Goal: Information Seeking & Learning: Compare options

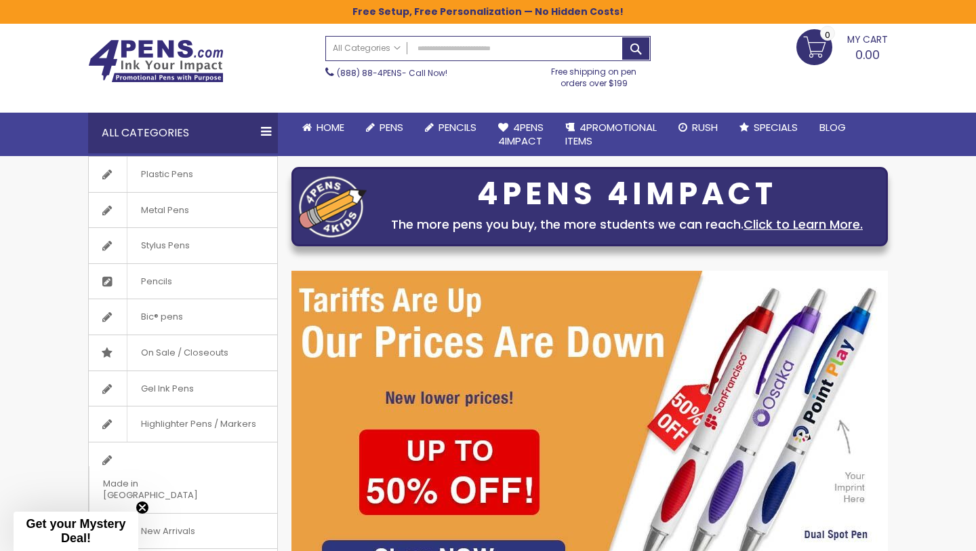
scroll to position [47, 0]
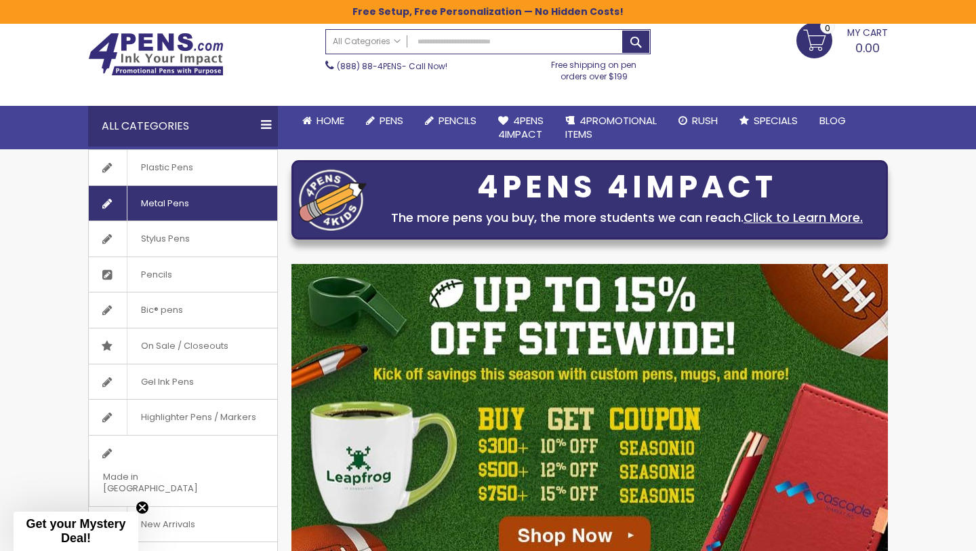
click at [187, 198] on span "Metal Pens" at bounding box center [165, 203] width 76 height 35
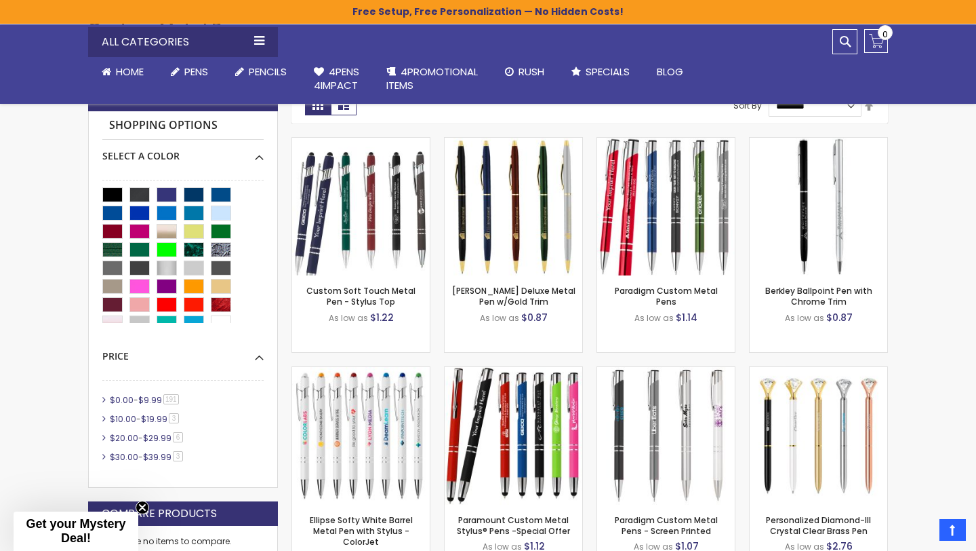
scroll to position [330, 0]
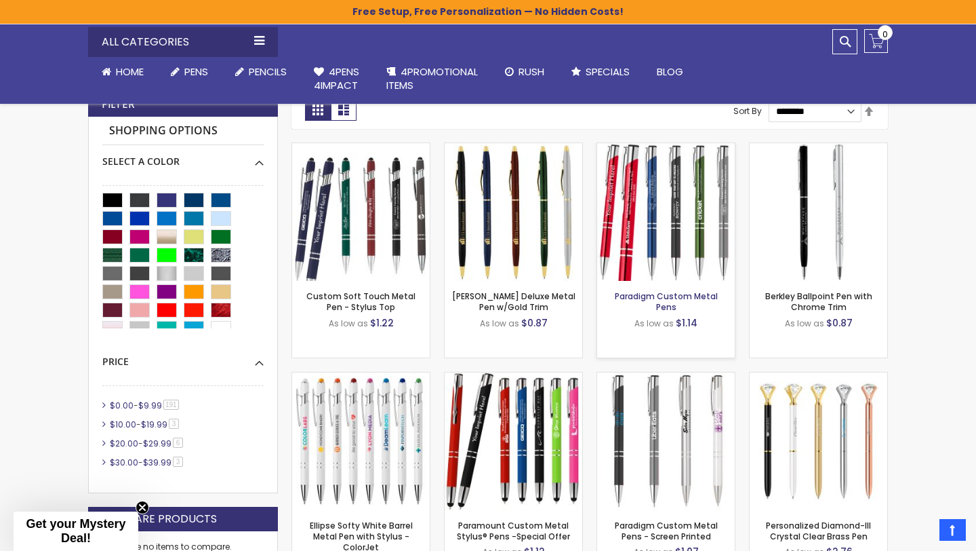
click at [658, 294] on link "Paradigm Custom Metal Pens" at bounding box center [666, 301] width 103 height 22
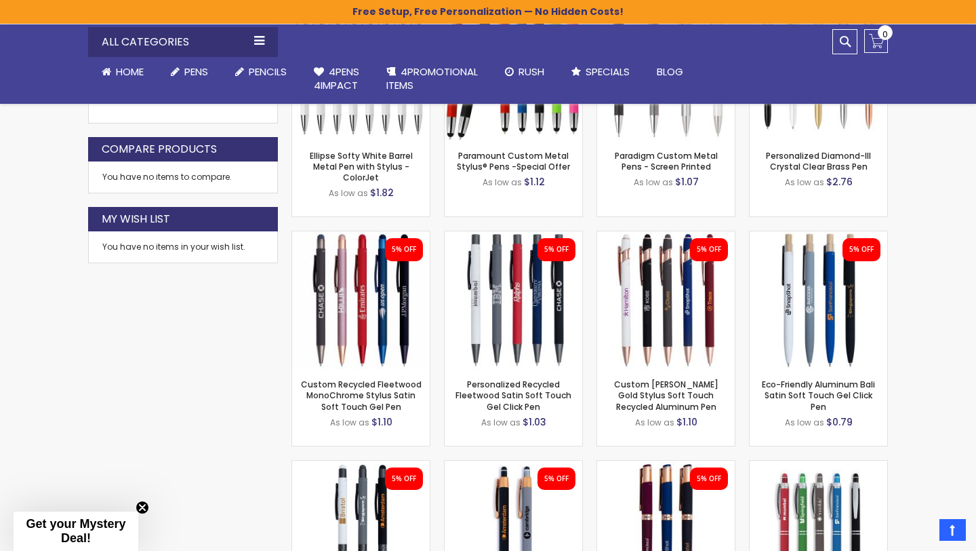
scroll to position [707, 0]
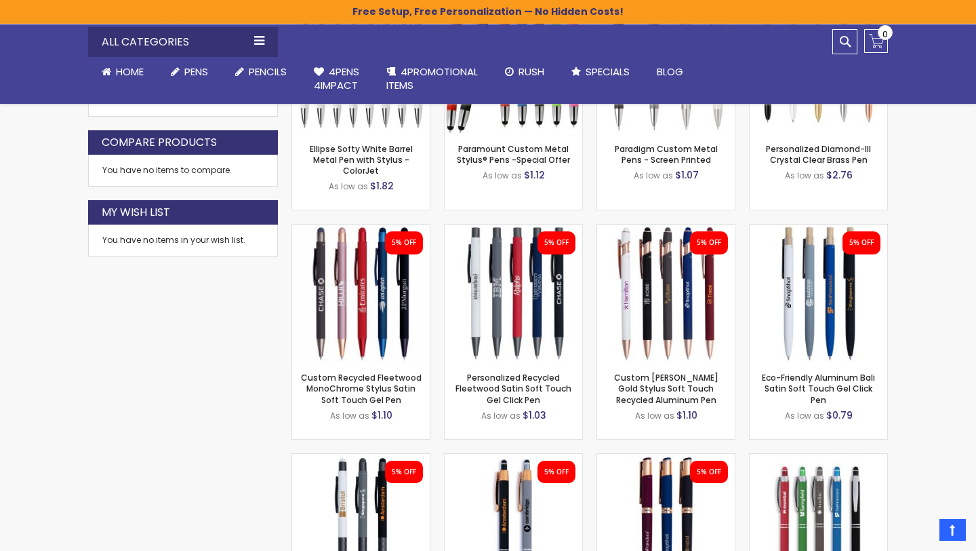
click at [107, 406] on div "Close dialog Sign up to get your Mystery Discount ! Name Email Send Me the Deal…" at bounding box center [488, 275] width 976 height 551
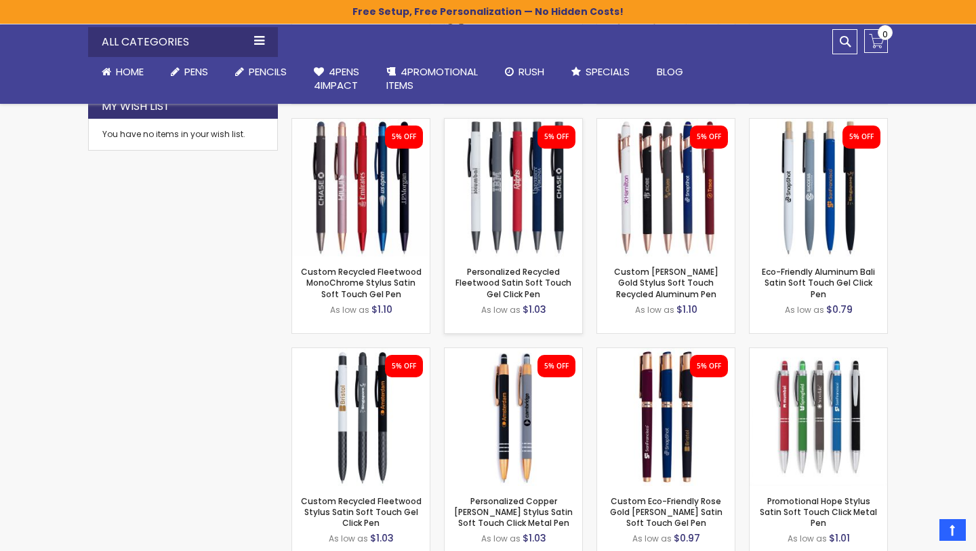
scroll to position [816, 0]
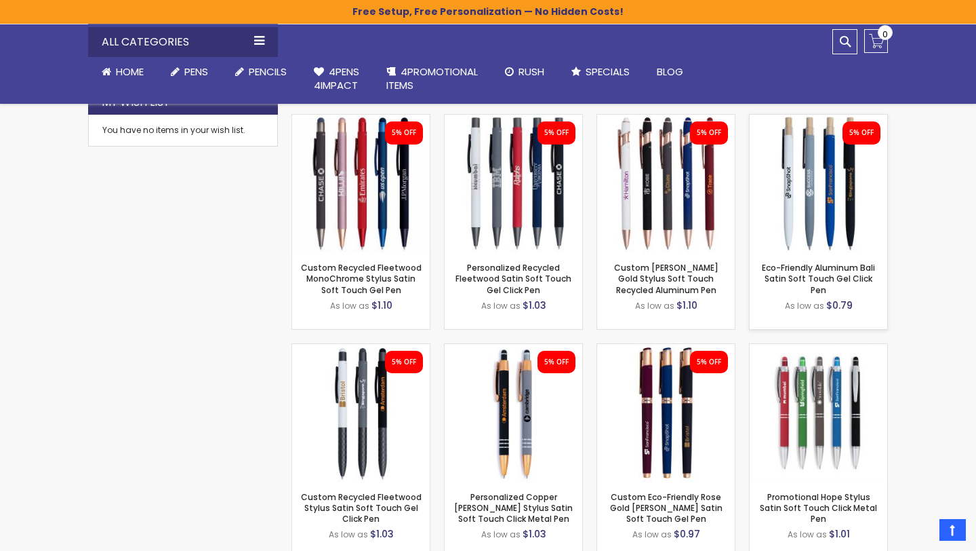
click at [807, 180] on img at bounding box center [819, 184] width 138 height 138
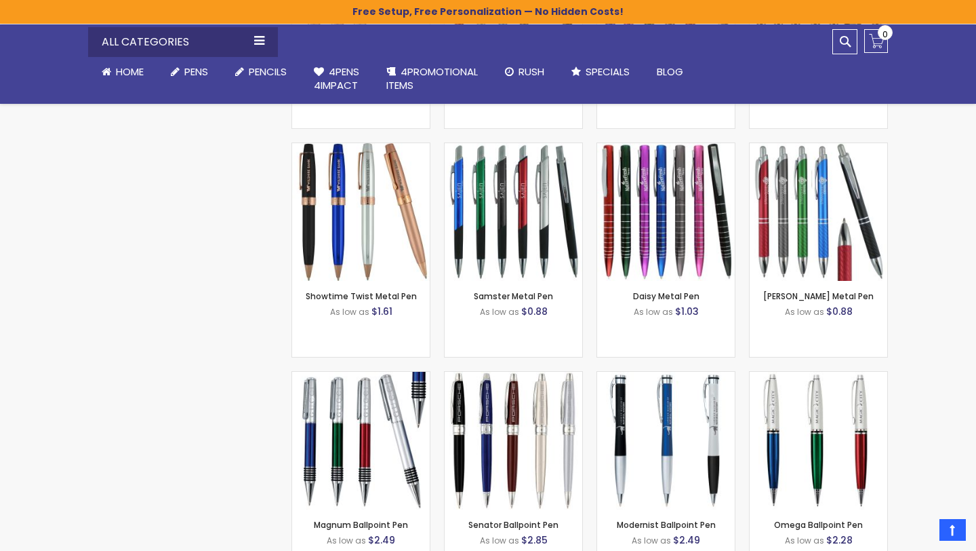
scroll to position [1477, 0]
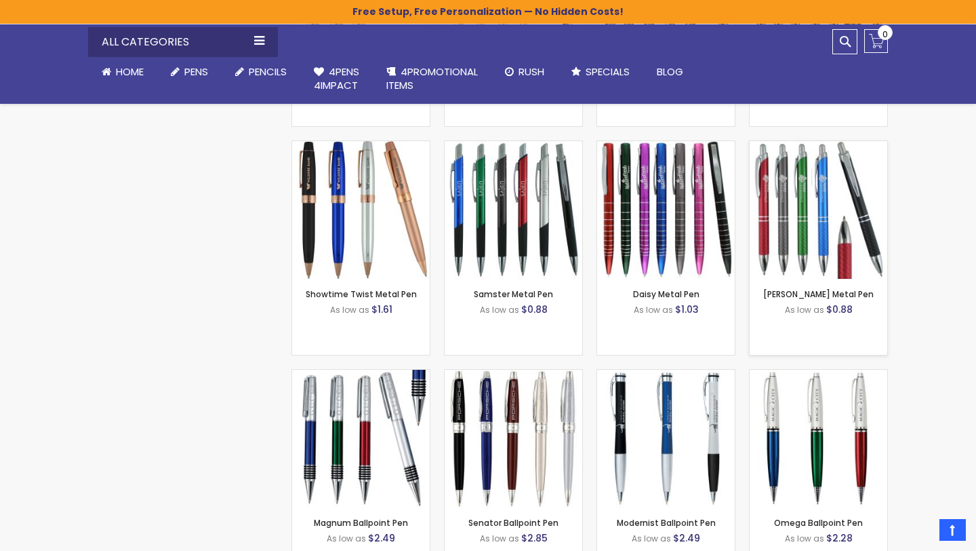
click at [810, 216] on img at bounding box center [819, 210] width 138 height 138
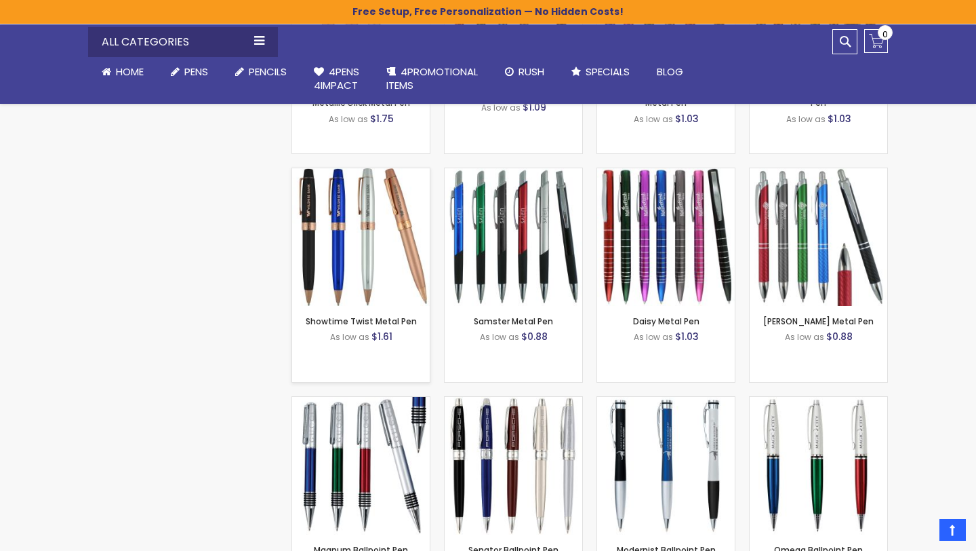
scroll to position [1441, 0]
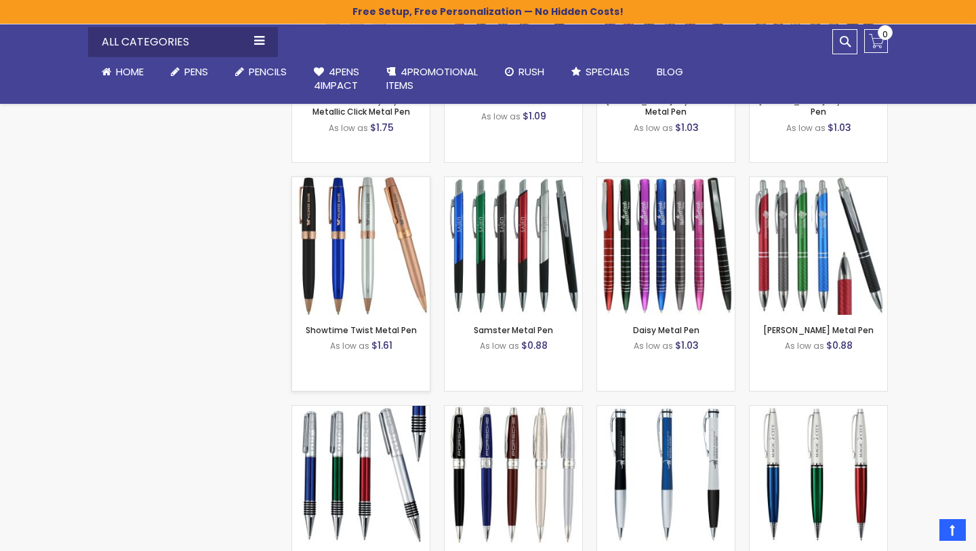
click at [363, 262] on img at bounding box center [361, 246] width 138 height 138
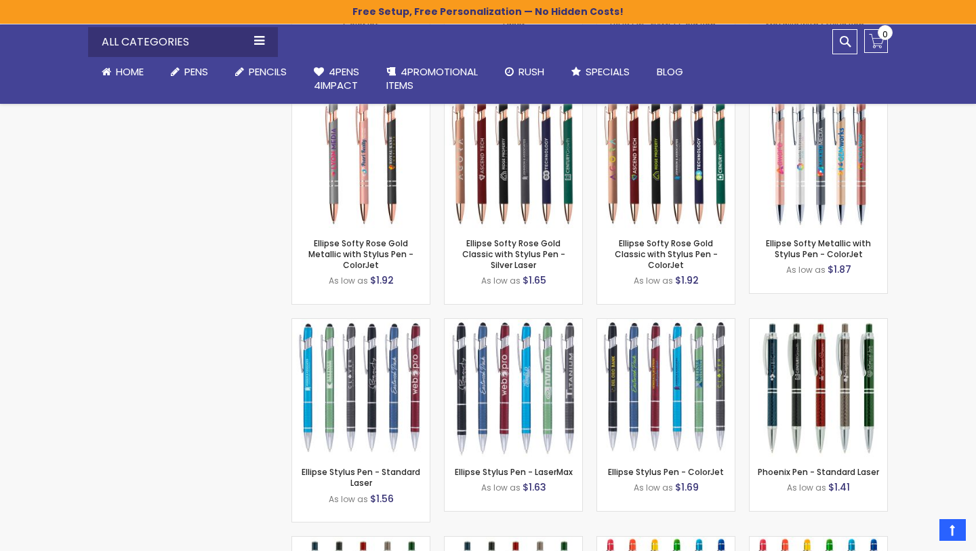
scroll to position [6070, 0]
click at [596, 352] on li "Ellipse Stylus Pen - ColorJet As low as $1.69 -" at bounding box center [666, 413] width 153 height 193
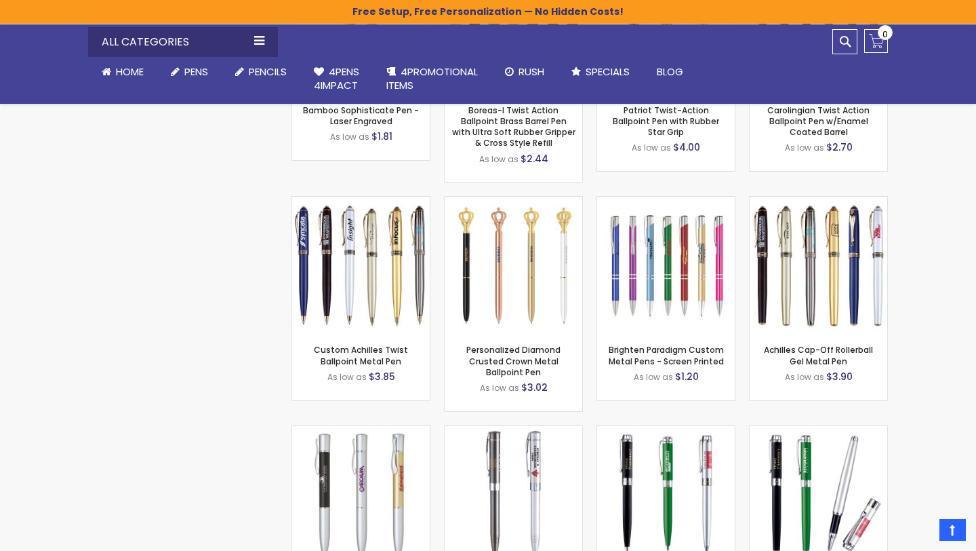
scroll to position [9191, 0]
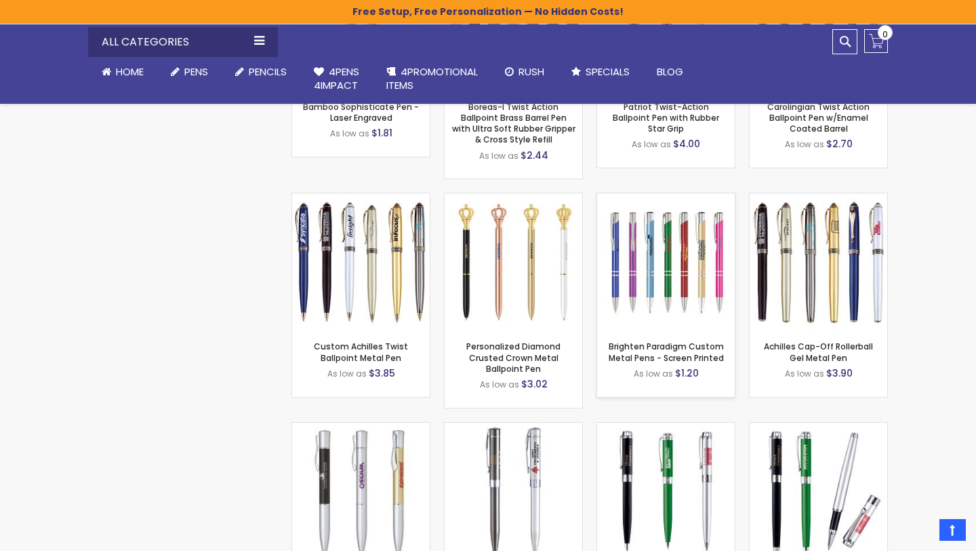
click at [662, 247] on img at bounding box center [666, 262] width 138 height 138
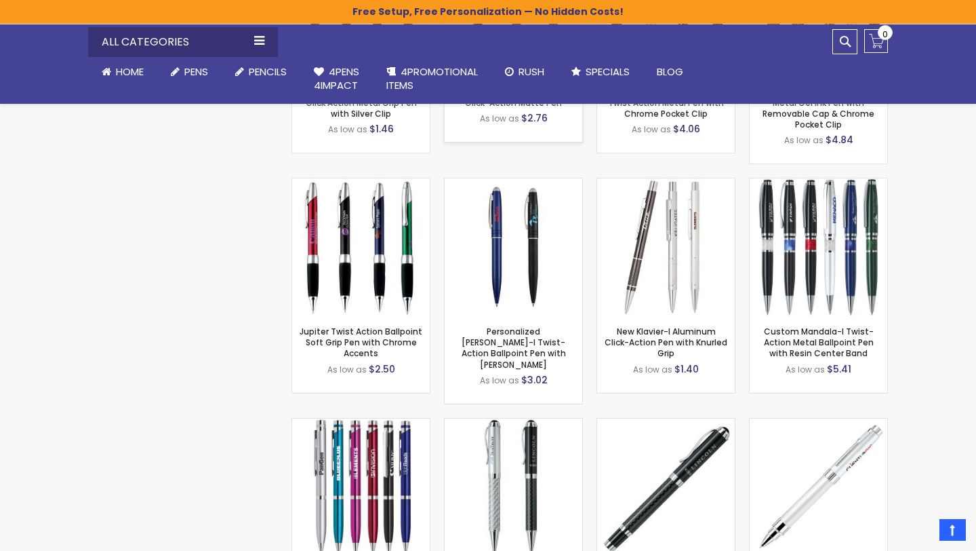
scroll to position [10580, 0]
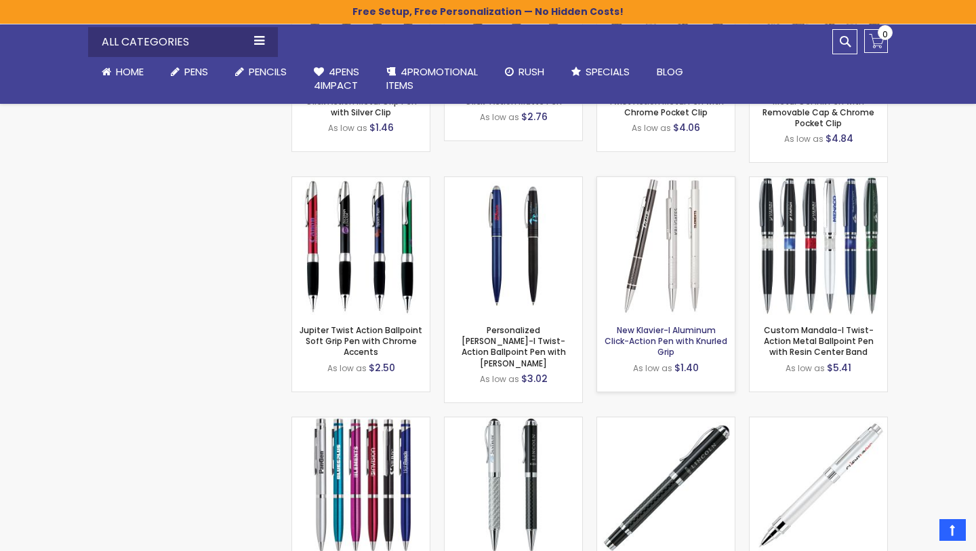
click at [653, 324] on link "New Klavier-I Aluminum Click-Action Pen with Knurled Grip" at bounding box center [666, 340] width 123 height 33
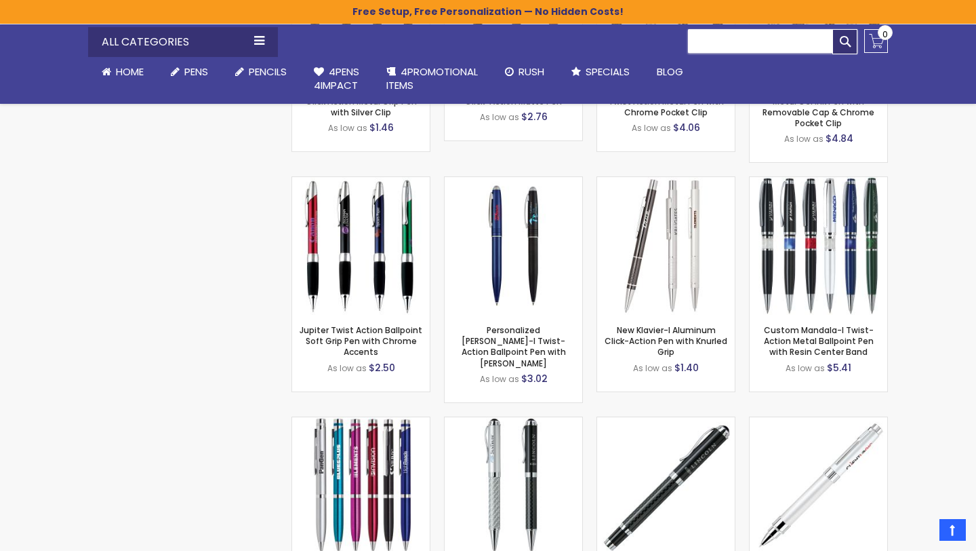
click at [727, 40] on input "Search" at bounding box center [773, 41] width 170 height 24
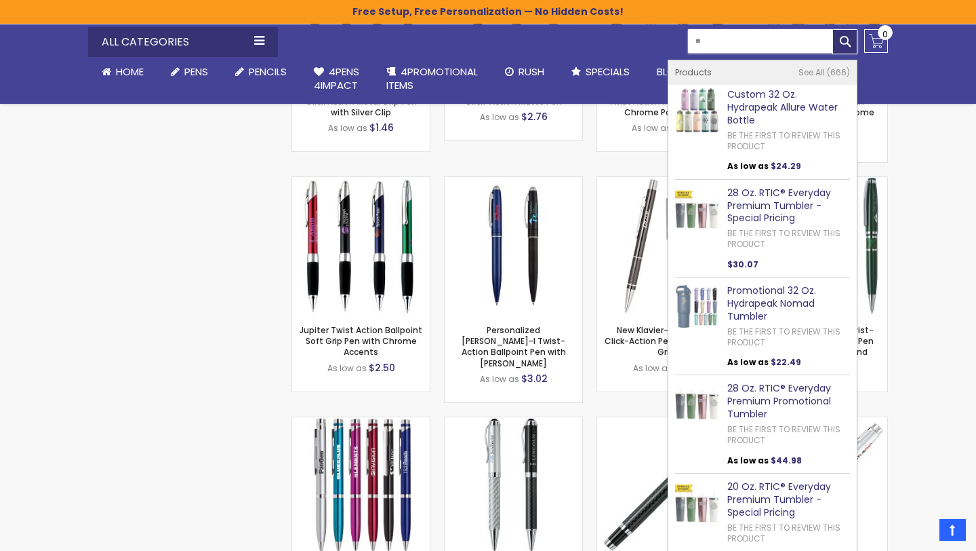
type input "*"
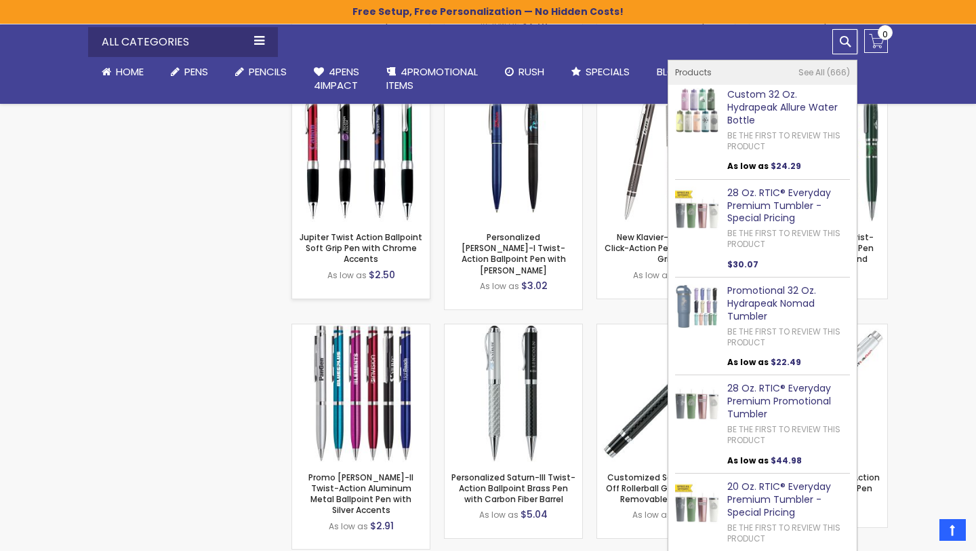
scroll to position [10674, 0]
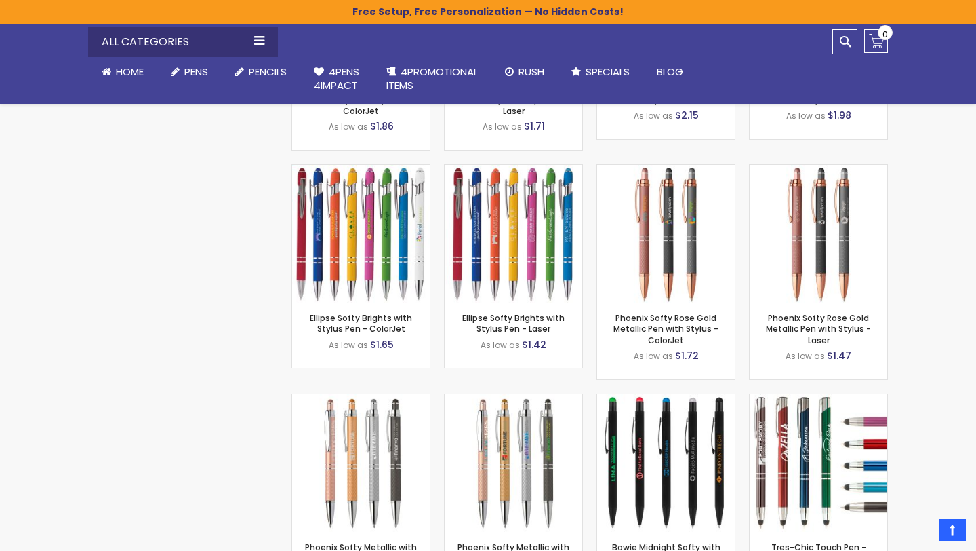
scroll to position [4223, 0]
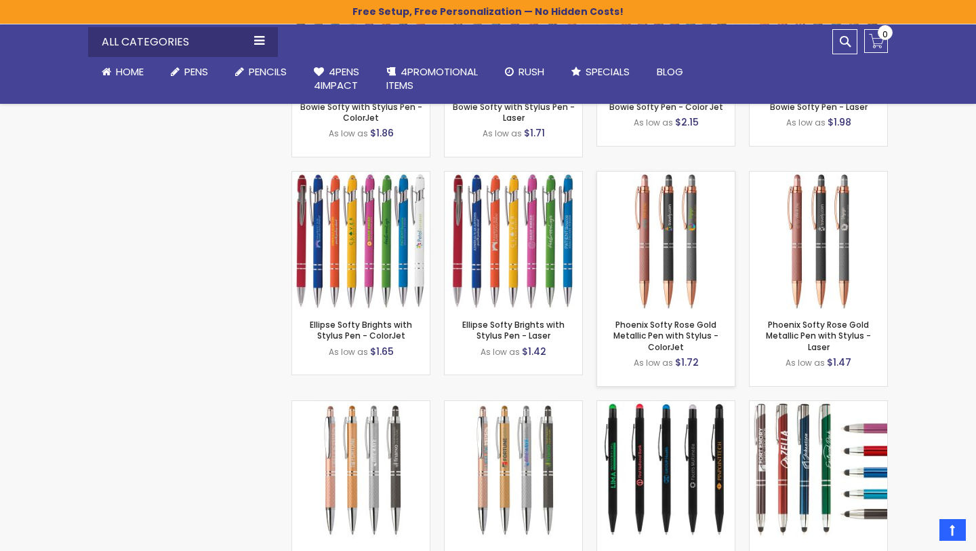
click at [654, 219] on img at bounding box center [666, 241] width 138 height 138
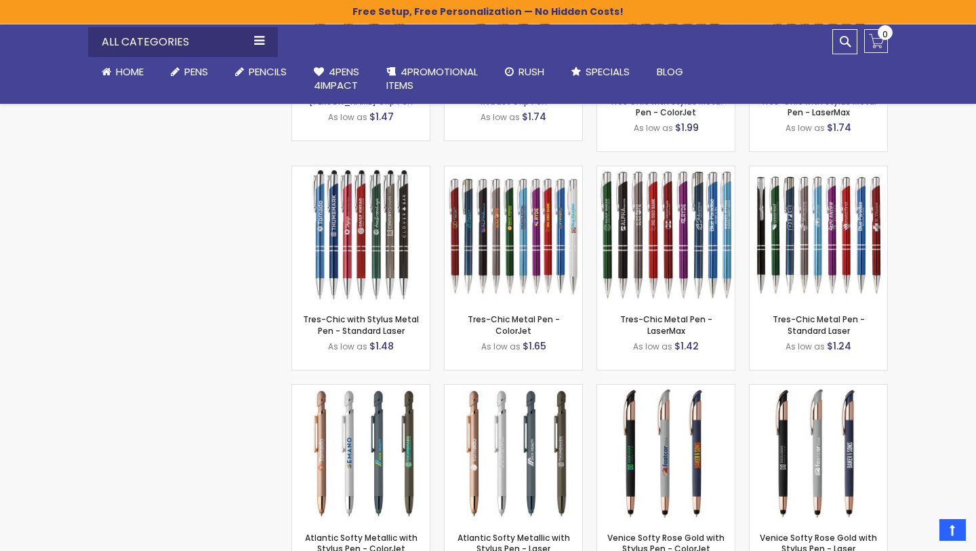
scroll to position [3570, 0]
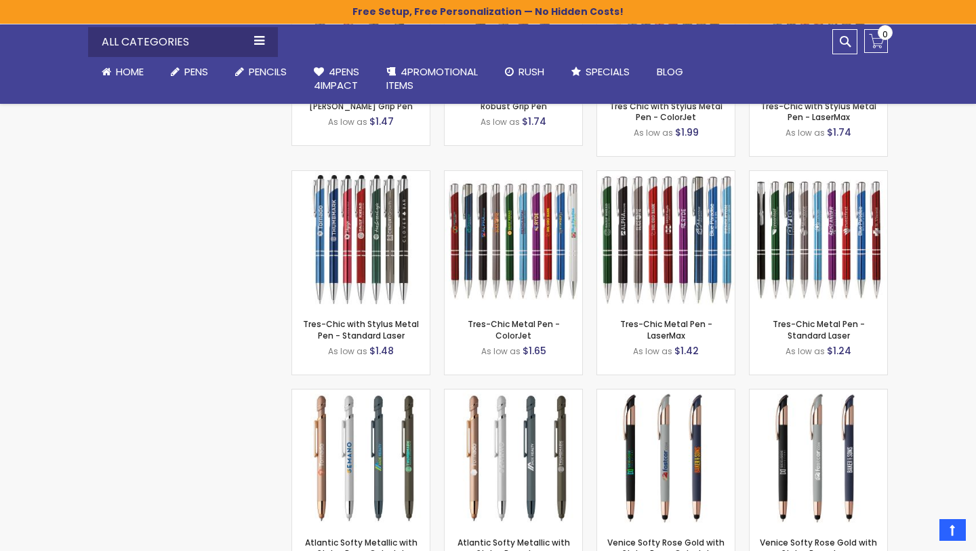
click at [662, 240] on img at bounding box center [666, 240] width 138 height 138
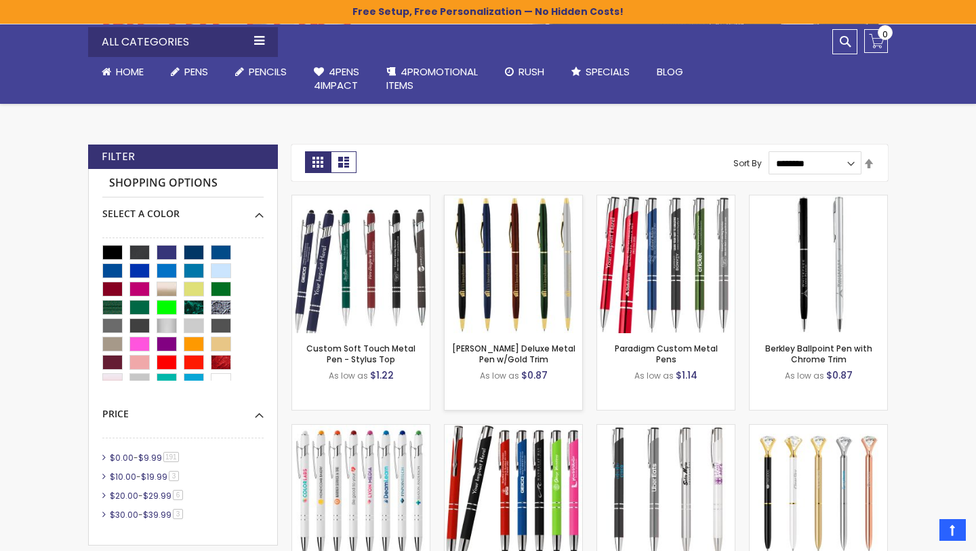
scroll to position [276, 0]
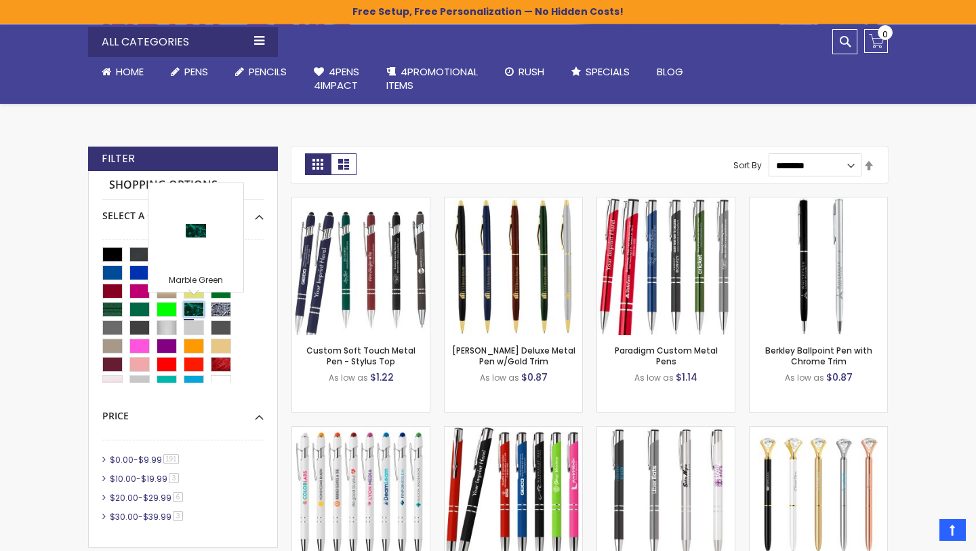
click at [197, 309] on div "Marble Green" at bounding box center [194, 309] width 20 height 15
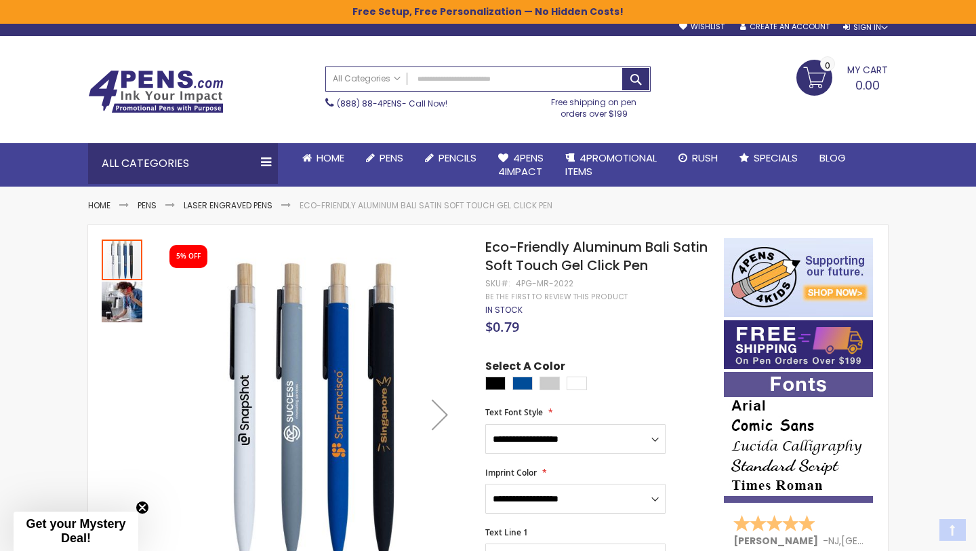
scroll to position [9, 0]
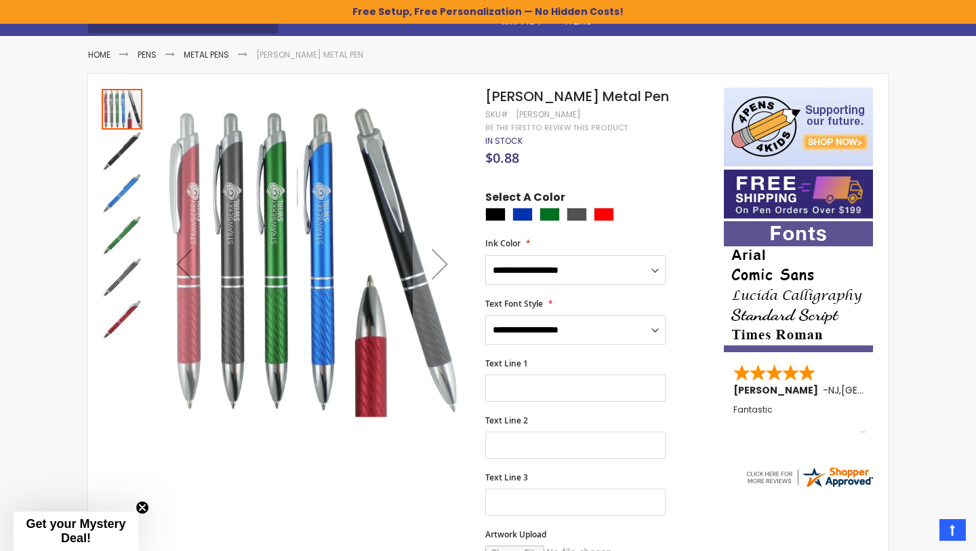
scroll to position [159, 0]
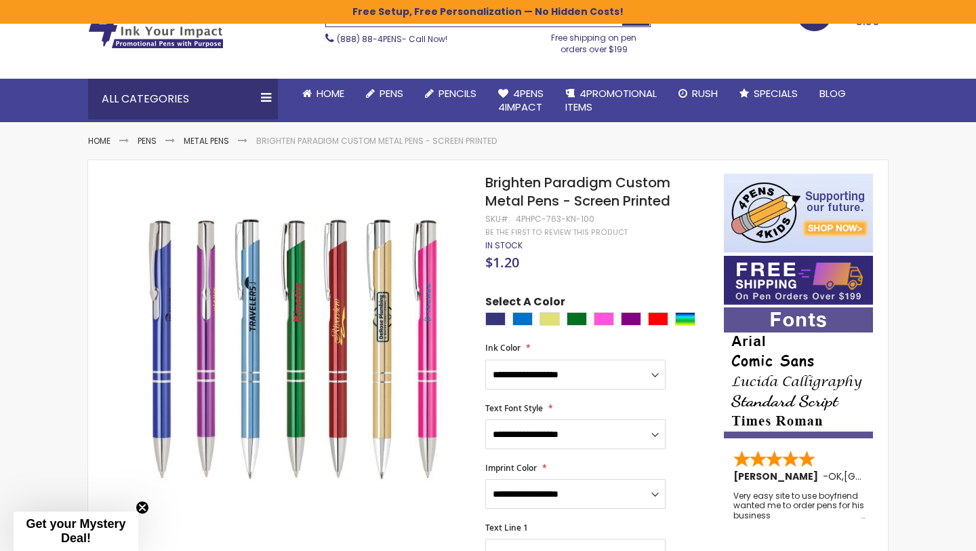
scroll to position [77, 0]
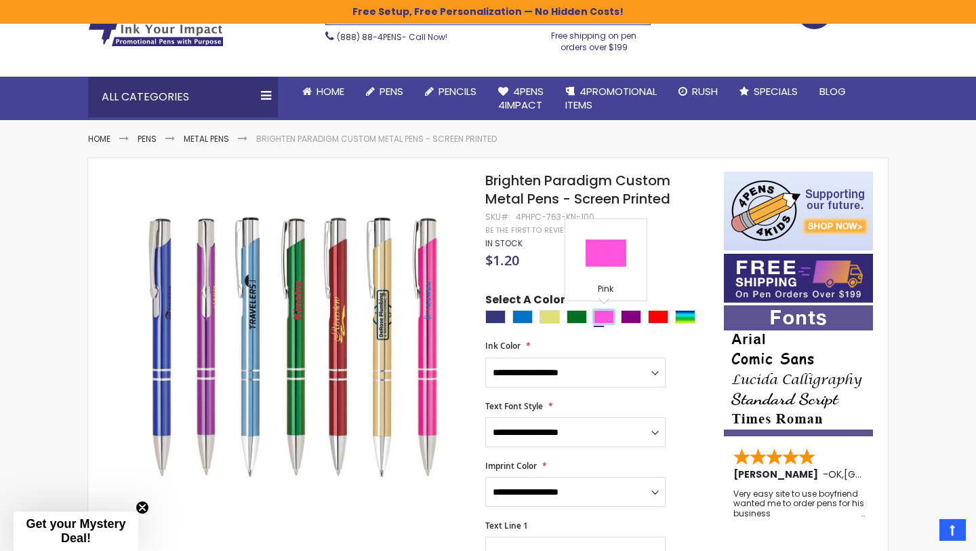
click at [605, 314] on div "Pink" at bounding box center [604, 317] width 20 height 14
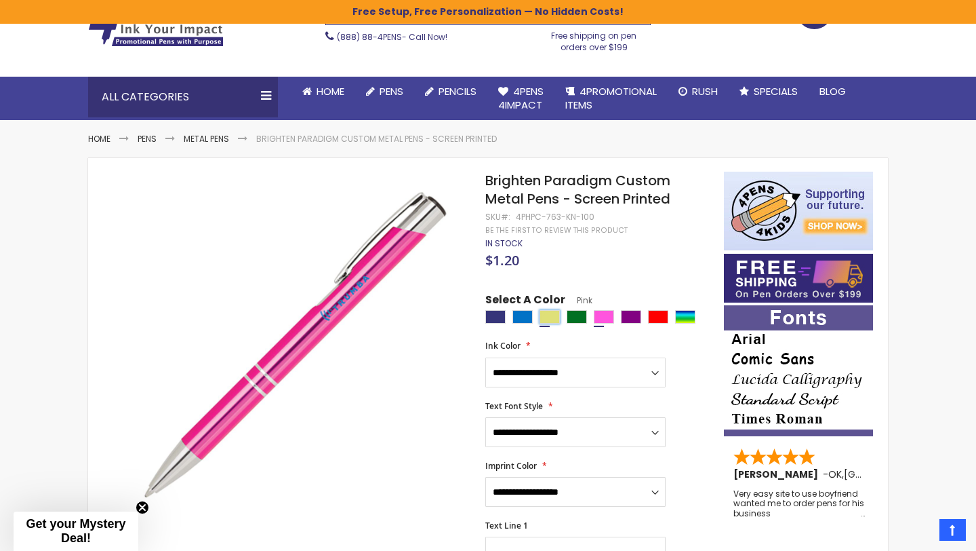
click at [553, 323] on div "Gold" at bounding box center [550, 317] width 20 height 14
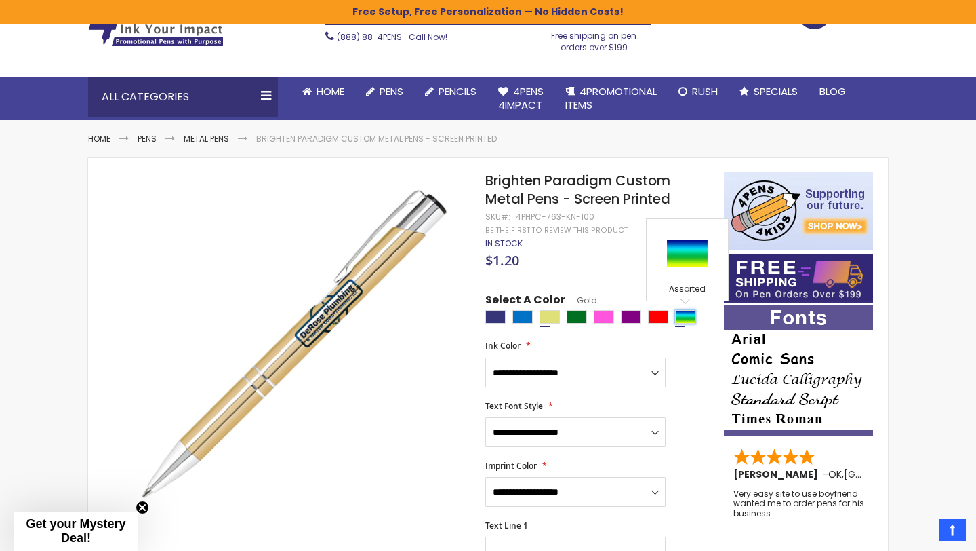
click at [688, 319] on div "Assorted" at bounding box center [685, 317] width 20 height 14
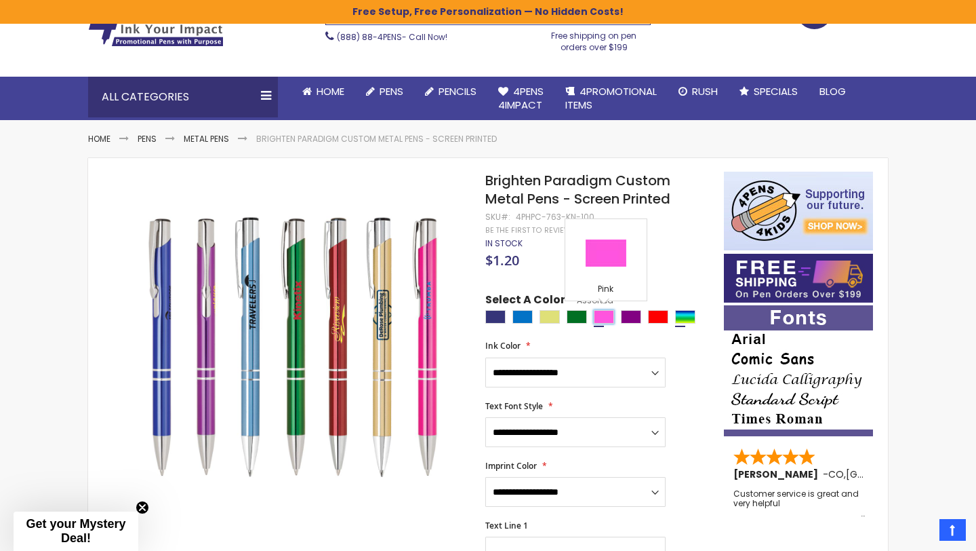
click at [606, 321] on div "Pink" at bounding box center [604, 317] width 20 height 14
type input "****"
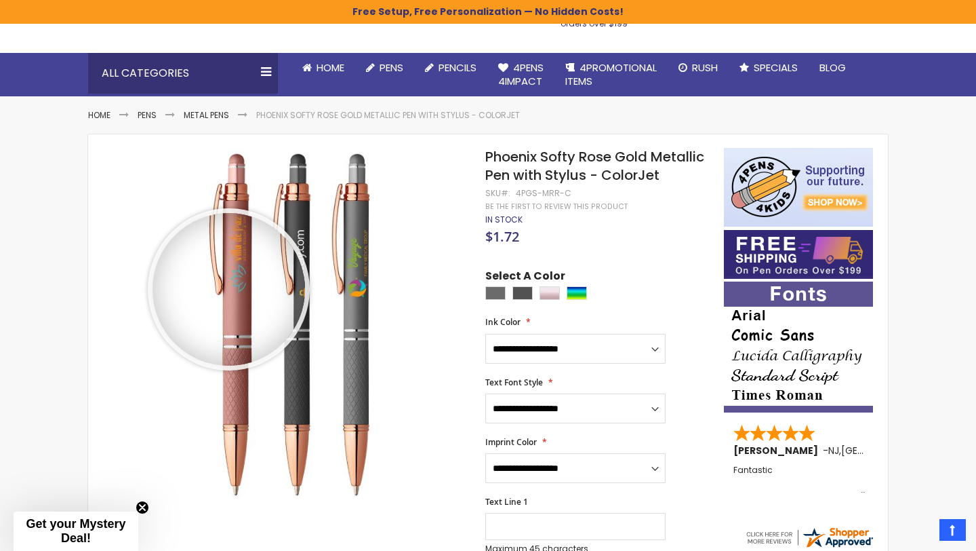
scroll to position [102, 0]
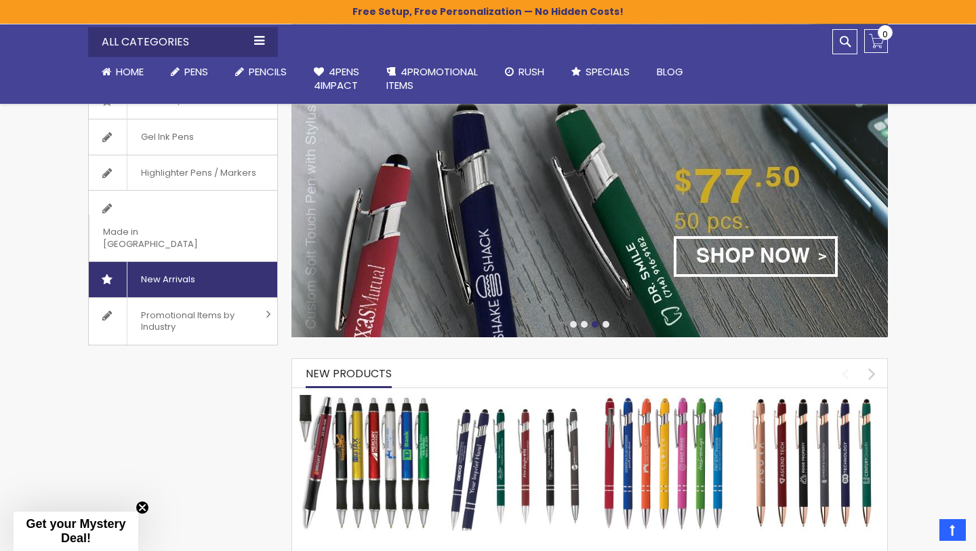
scroll to position [316, 0]
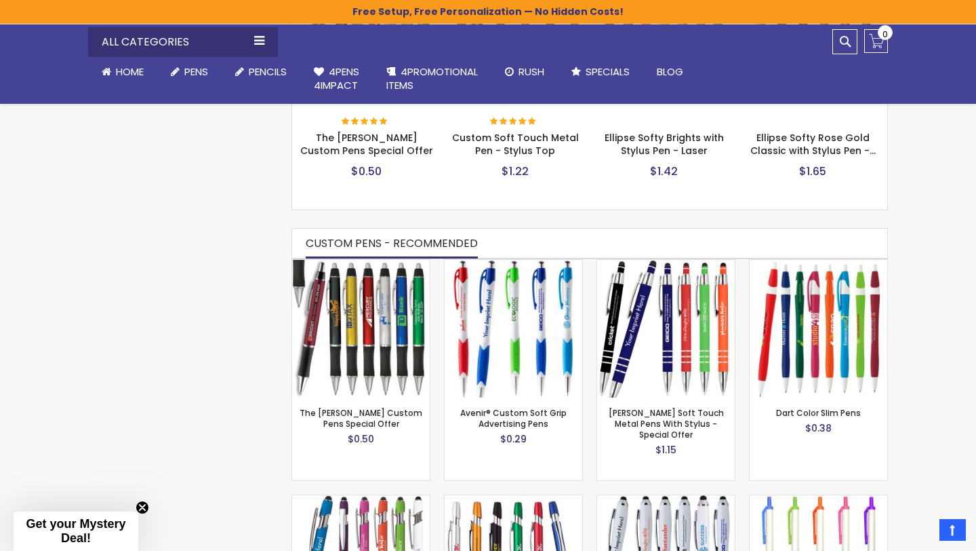
scroll to position [726, 0]
click at [358, 327] on img at bounding box center [361, 328] width 138 height 138
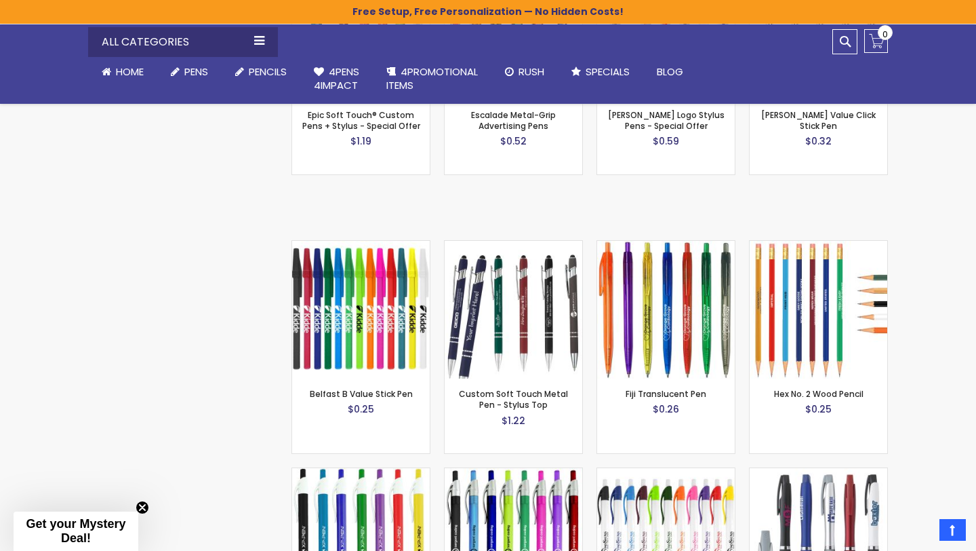
scroll to position [1260, 0]
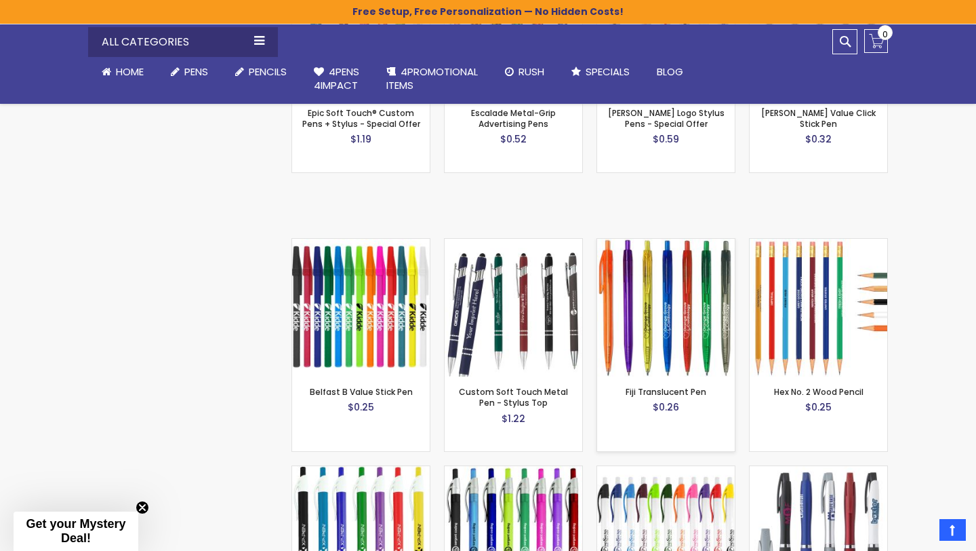
click at [675, 287] on img at bounding box center [666, 308] width 138 height 138
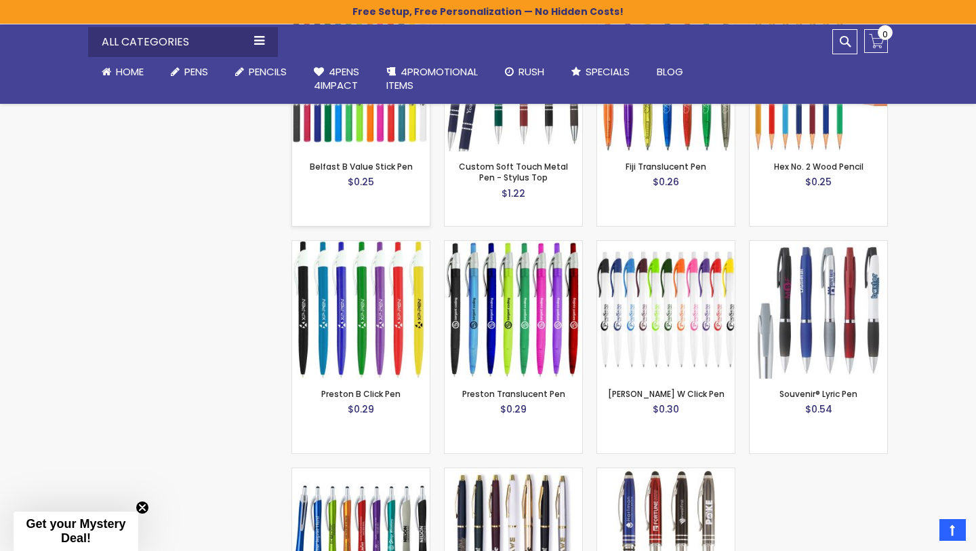
scroll to position [1489, 0]
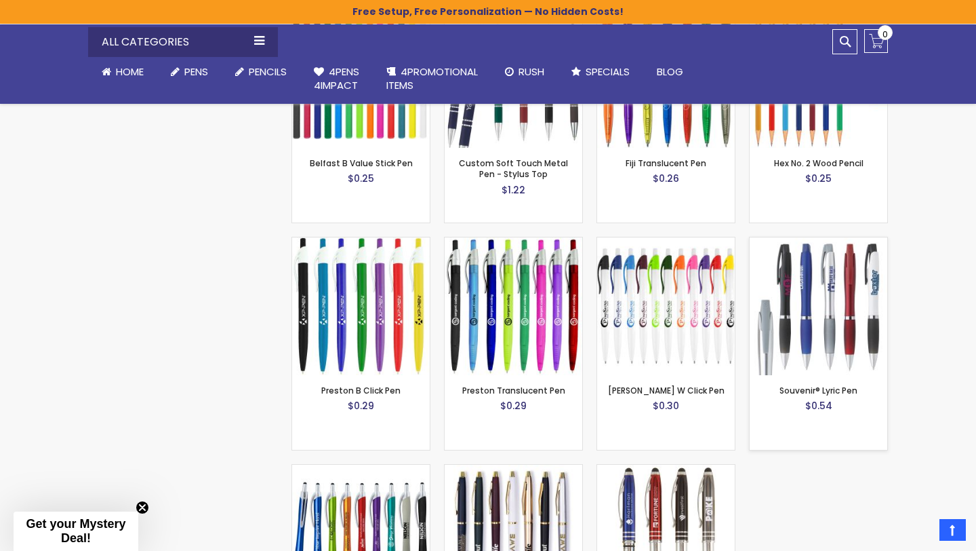
click at [820, 294] on img at bounding box center [819, 306] width 138 height 138
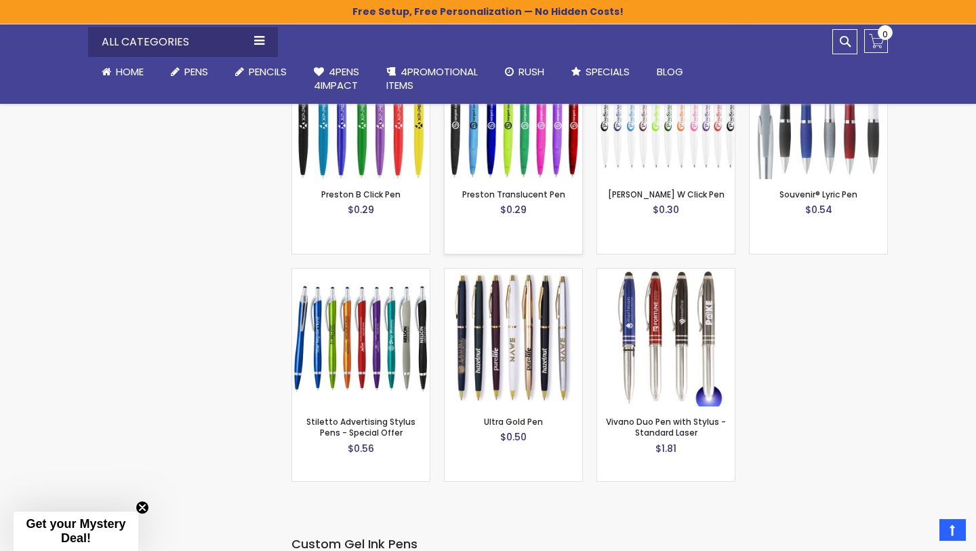
scroll to position [1686, 0]
click at [503, 311] on img at bounding box center [514, 336] width 138 height 138
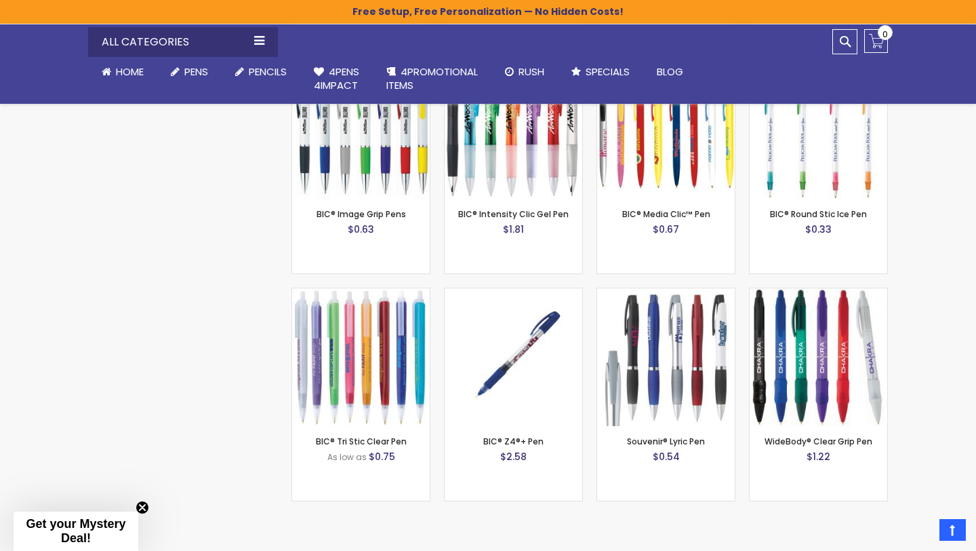
scroll to position [4930, 0]
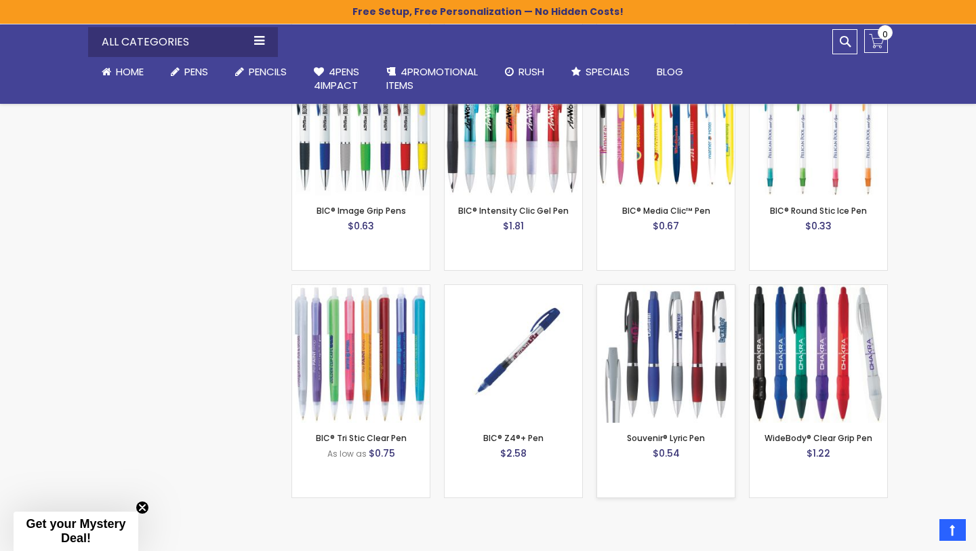
click at [673, 306] on img at bounding box center [666, 354] width 138 height 138
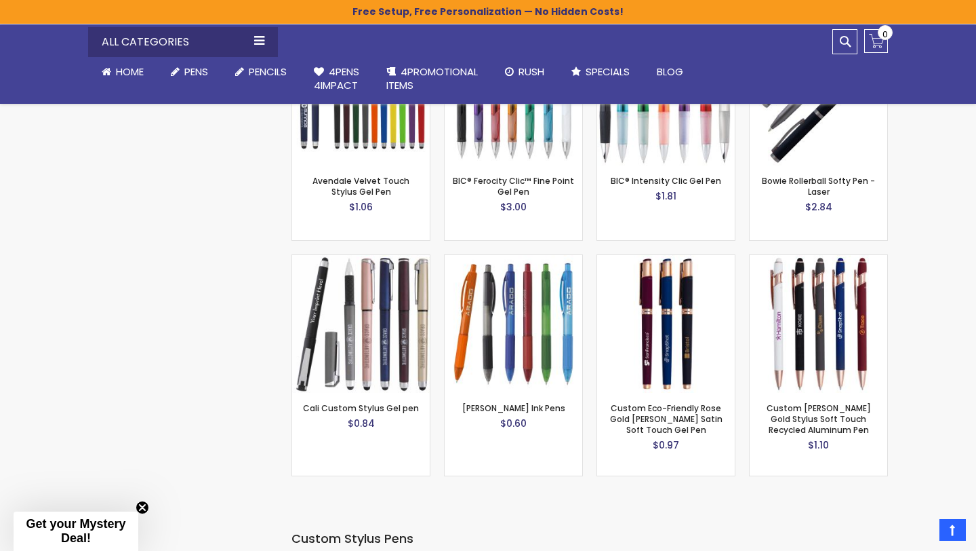
scroll to position [2445, 0]
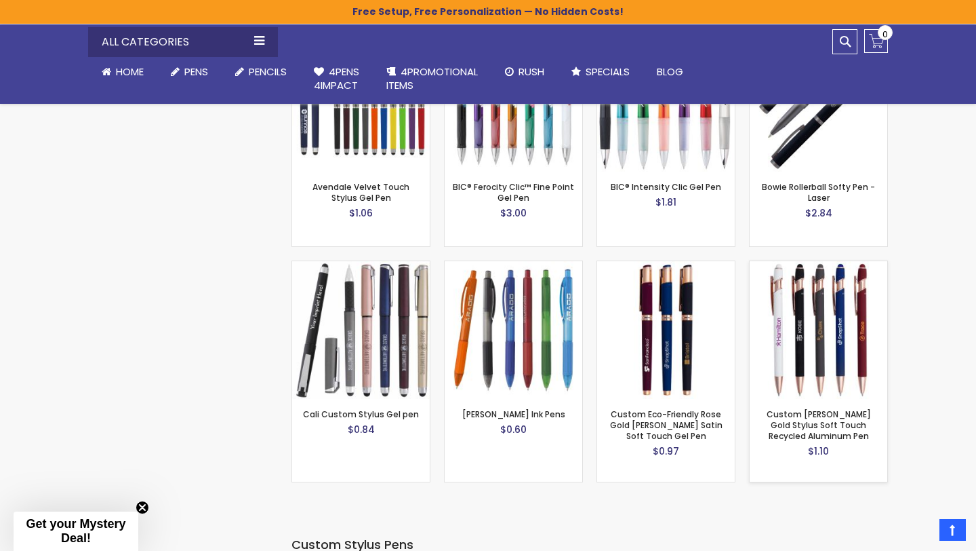
click at [816, 299] on img at bounding box center [819, 330] width 138 height 138
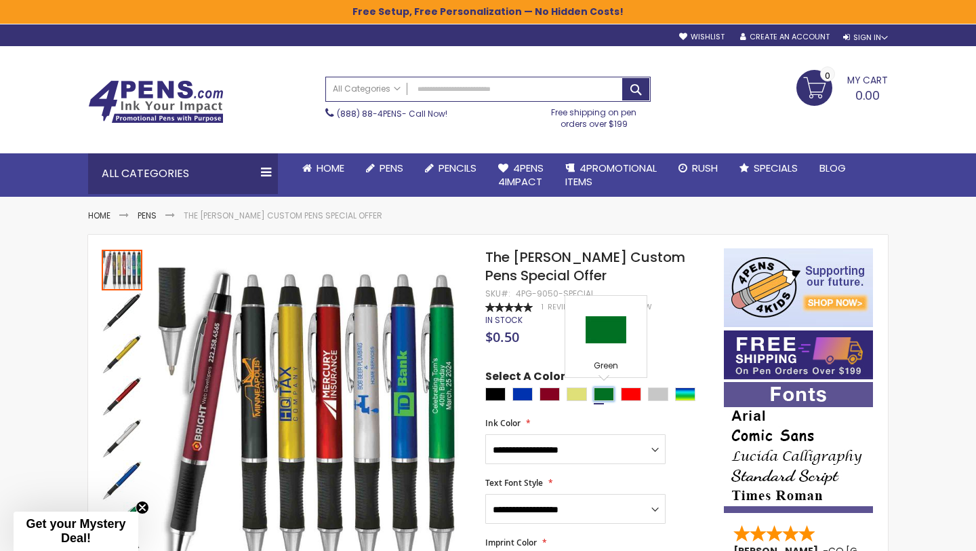
click at [605, 391] on div "Green" at bounding box center [604, 394] width 20 height 14
type input "****"
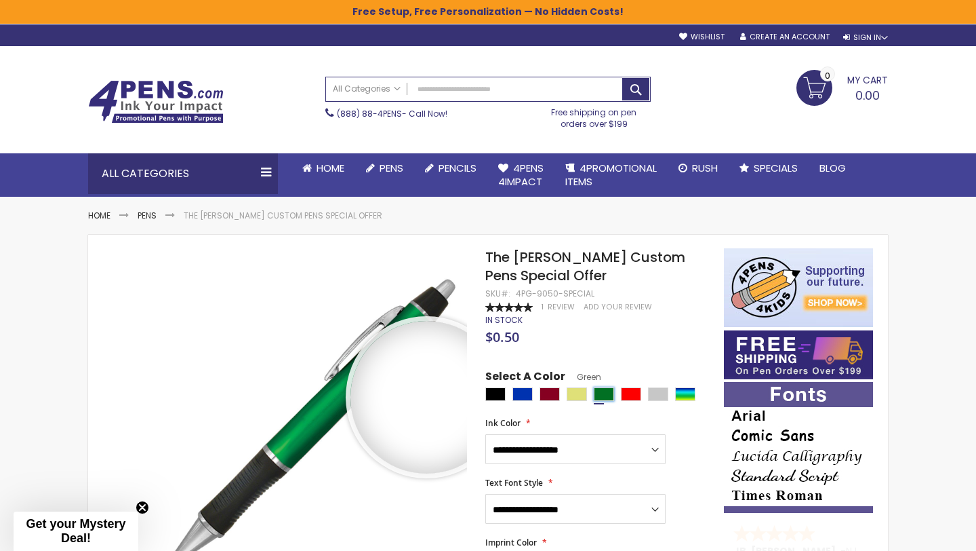
scroll to position [7, 0]
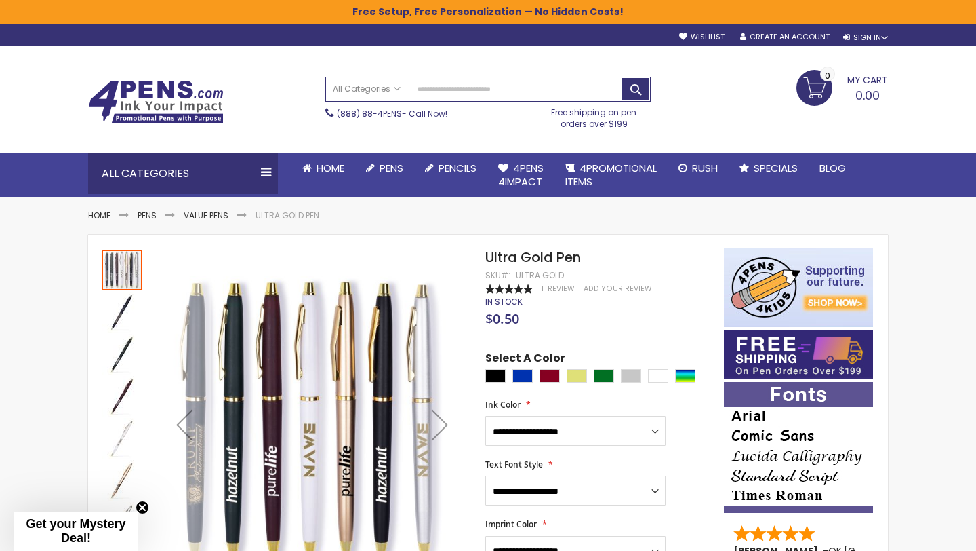
click at [195, 396] on div "Previous" at bounding box center [184, 424] width 54 height 352
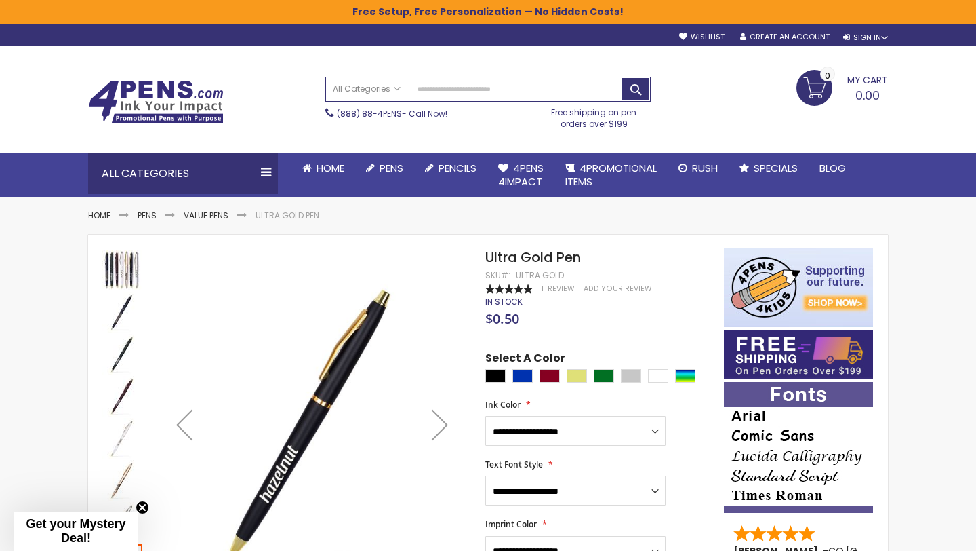
click at [442, 419] on div "Next" at bounding box center [440, 424] width 54 height 54
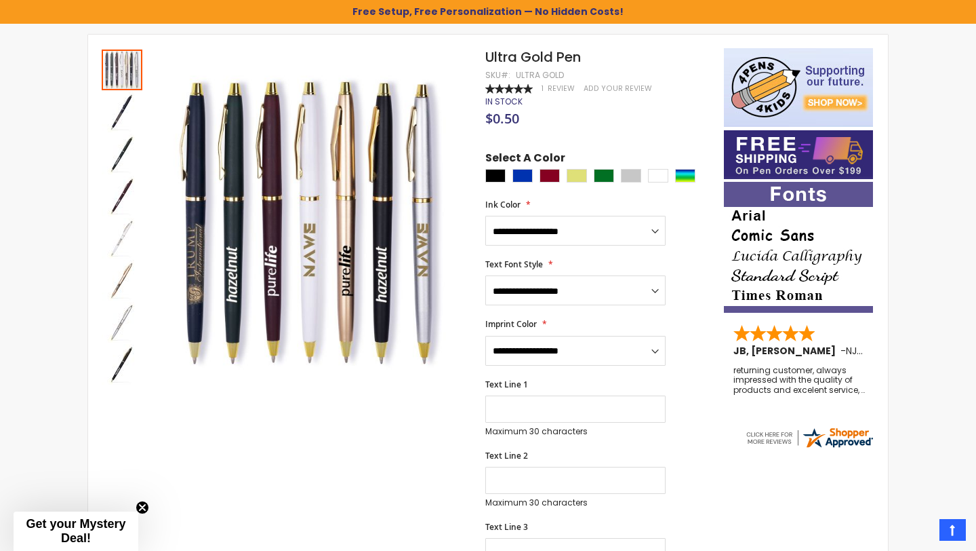
scroll to position [195, 0]
